Goal: Information Seeking & Learning: Understand process/instructions

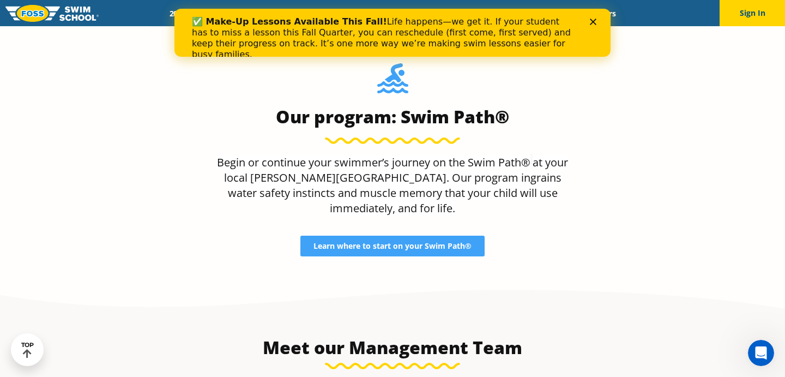
scroll to position [959, 0]
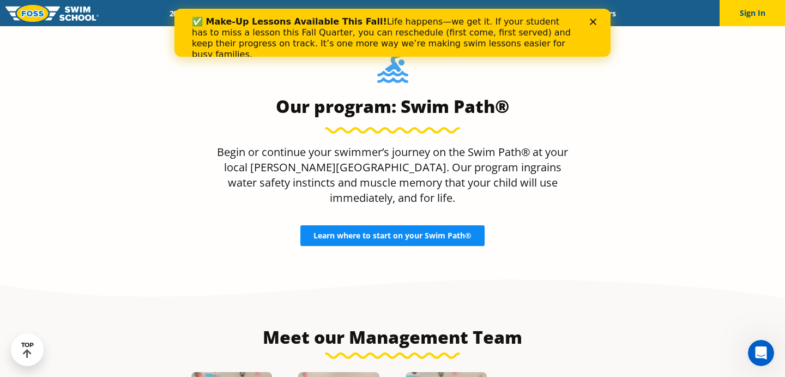
click at [409, 226] on link "Learn where to start on your Swim Path®" at bounding box center [392, 235] width 184 height 21
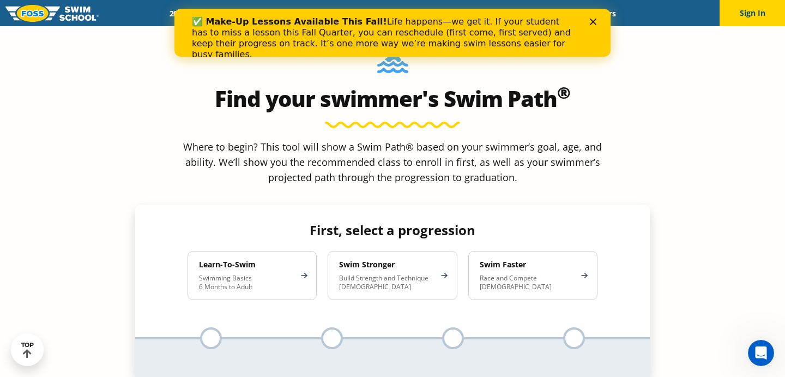
scroll to position [964, 0]
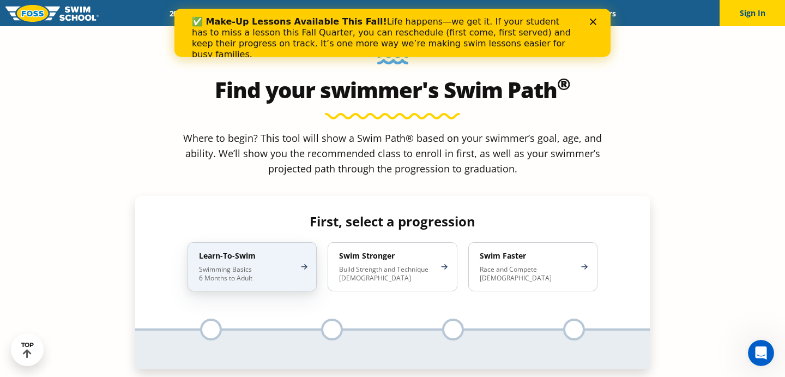
click at [275, 242] on div "Learn-To-Swim Swimming Basics 6 Months to Adult" at bounding box center [251, 266] width 129 height 49
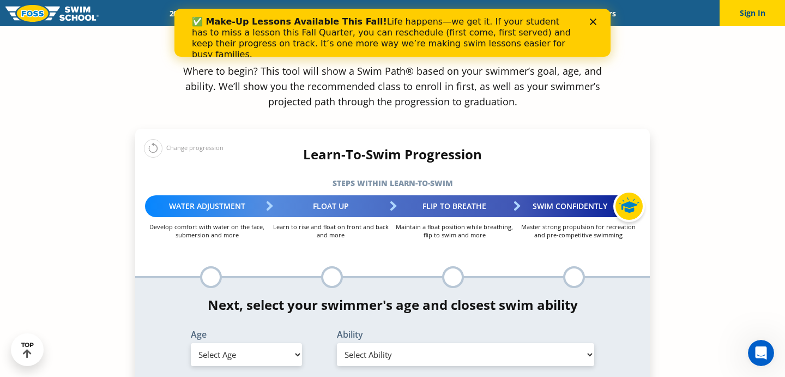
scroll to position [1032, 0]
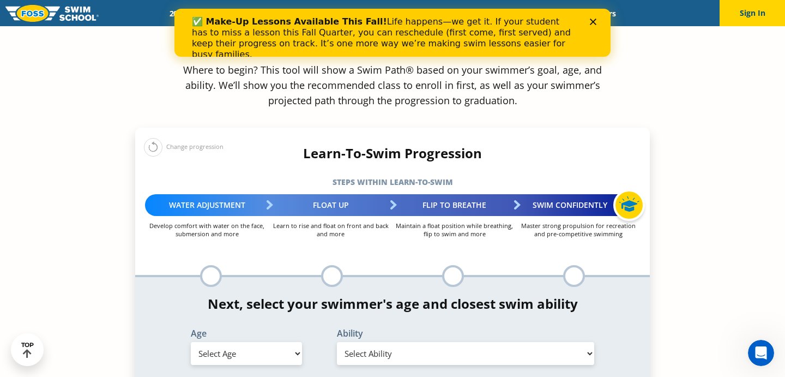
click at [281, 342] on select "Select Age 6 months - 1 year 1 year 2 years 3 years 4 years 5 years 6 years 7 y…" at bounding box center [246, 353] width 111 height 23
select select "adult-18-years-"
click at [381, 342] on select "Select Ability First in-water experience When in the water reliant on a life ja…" at bounding box center [465, 353] width 257 height 23
select select "adult-18-years--first-in-water-experience"
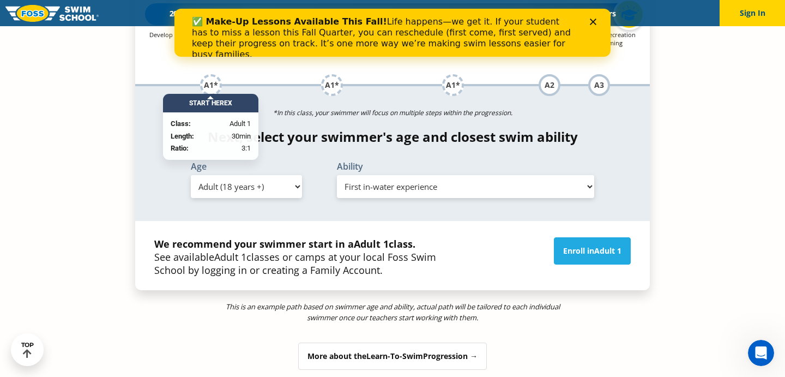
scroll to position [1165, 0]
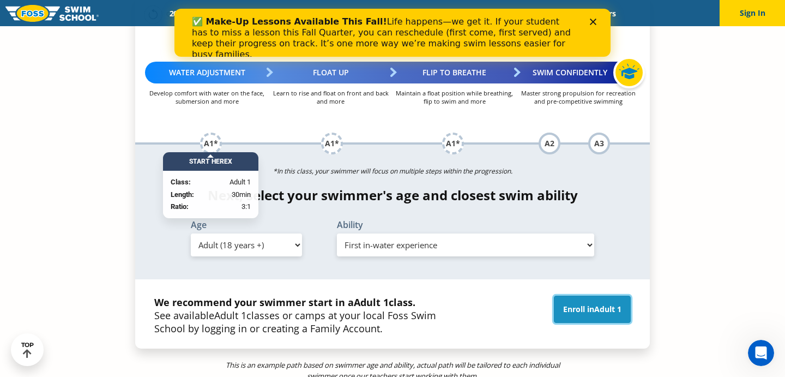
click at [616, 304] on span "Adult 1" at bounding box center [607, 309] width 27 height 10
